Goal: Navigation & Orientation: Find specific page/section

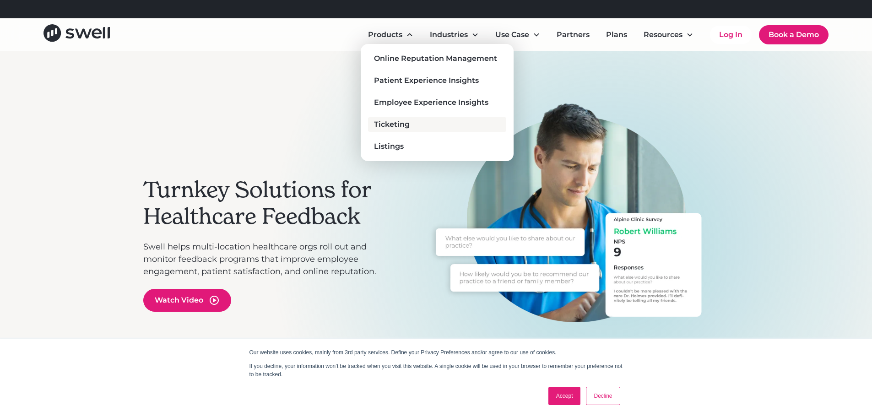
click at [397, 123] on div "Ticketing" at bounding box center [392, 124] width 36 height 11
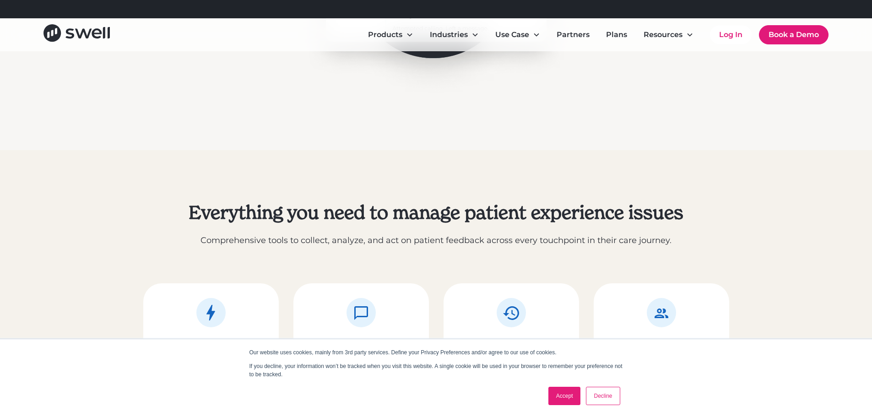
scroll to position [732, 0]
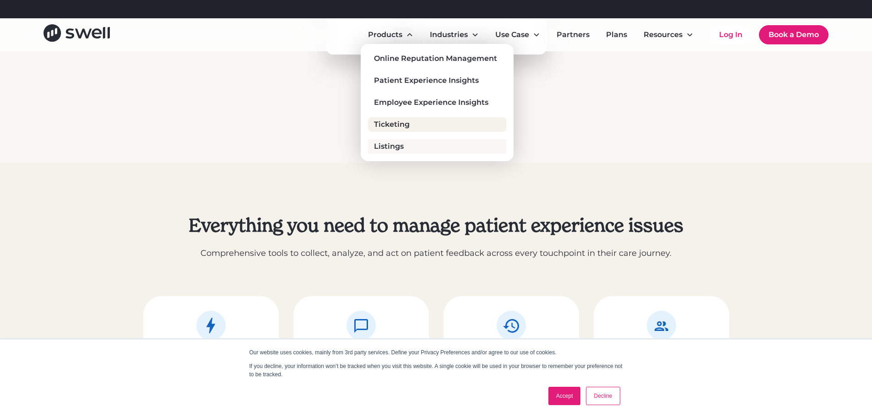
click at [409, 150] on link "Listings" at bounding box center [437, 146] width 138 height 15
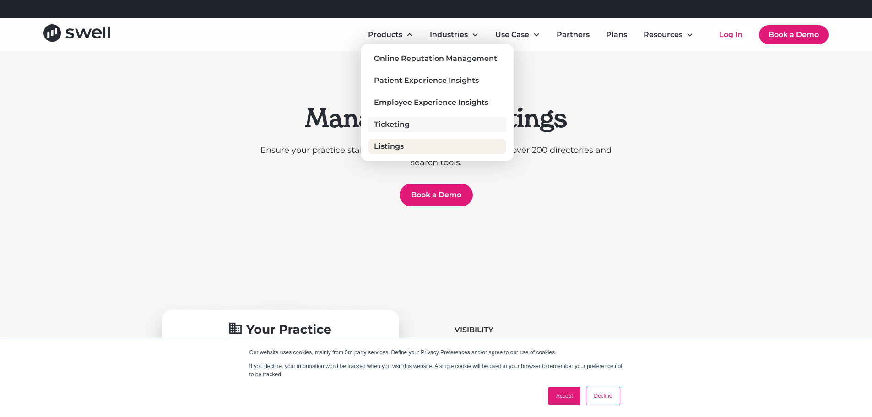
click at [415, 123] on link "Ticketing" at bounding box center [437, 124] width 138 height 15
